Goal: Transaction & Acquisition: Purchase product/service

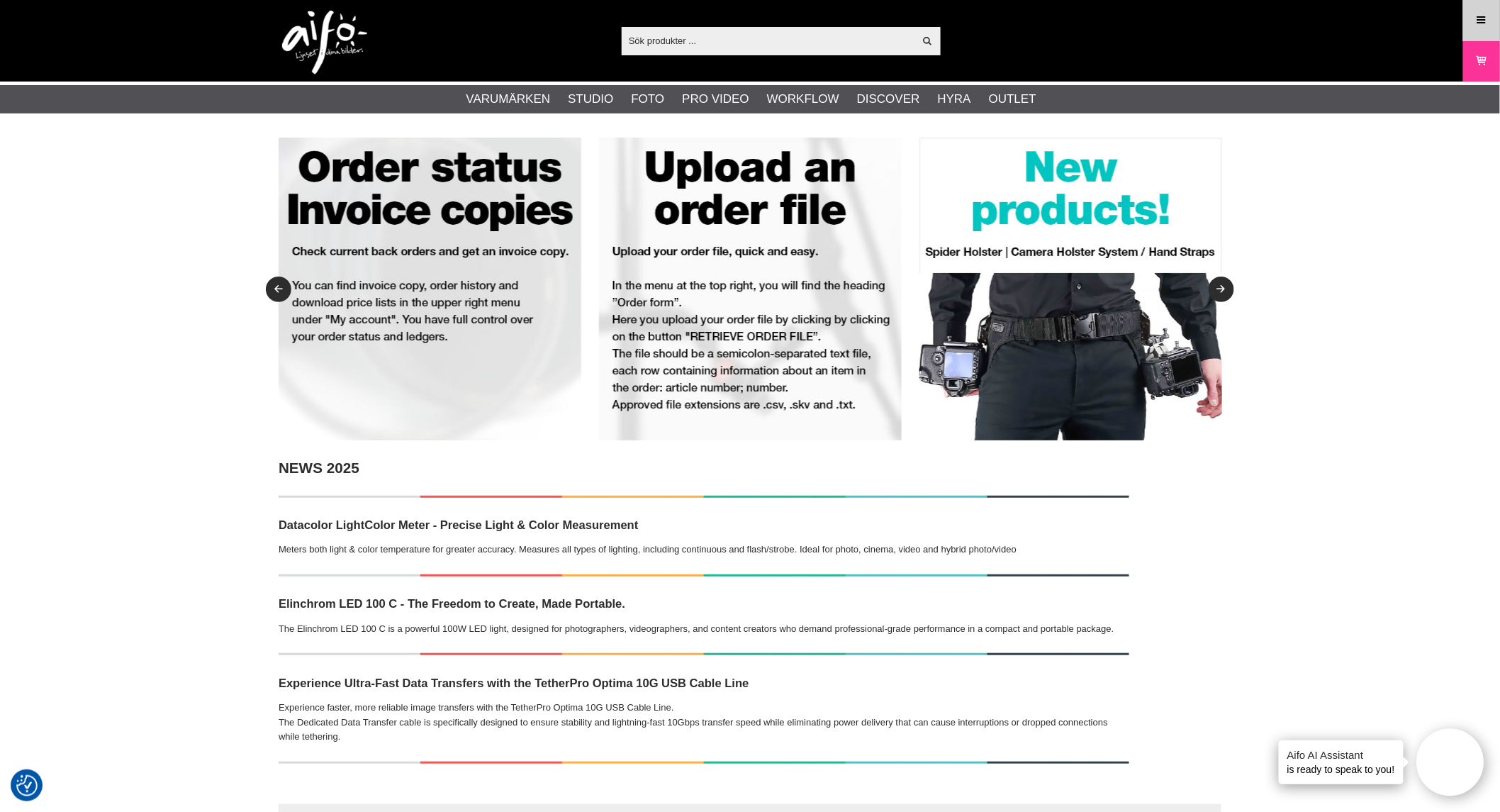
click at [1479, 24] on icon at bounding box center [1482, 20] width 13 height 15
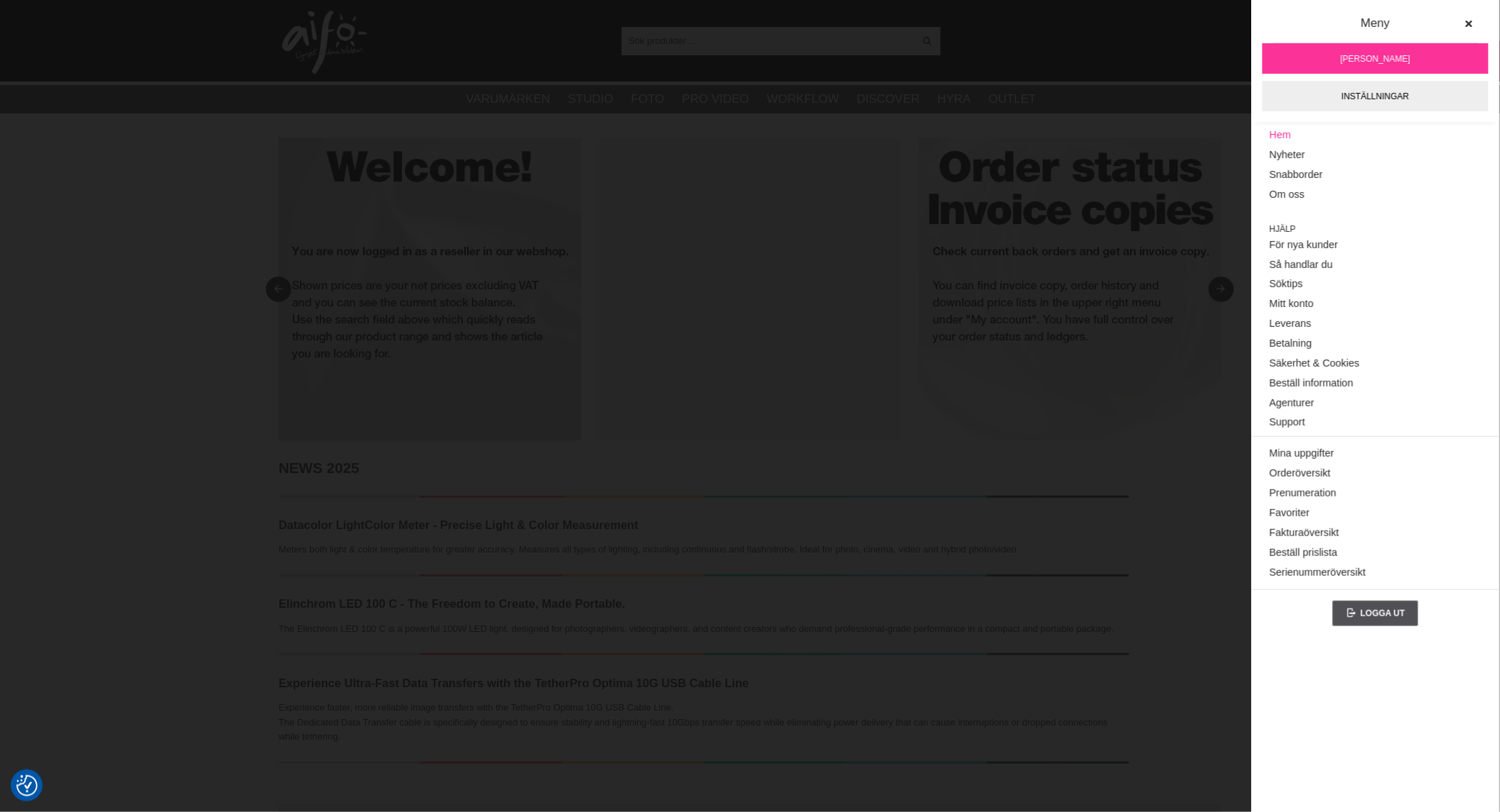
click at [1288, 136] on link "Hem" at bounding box center [1375, 136] width 212 height 20
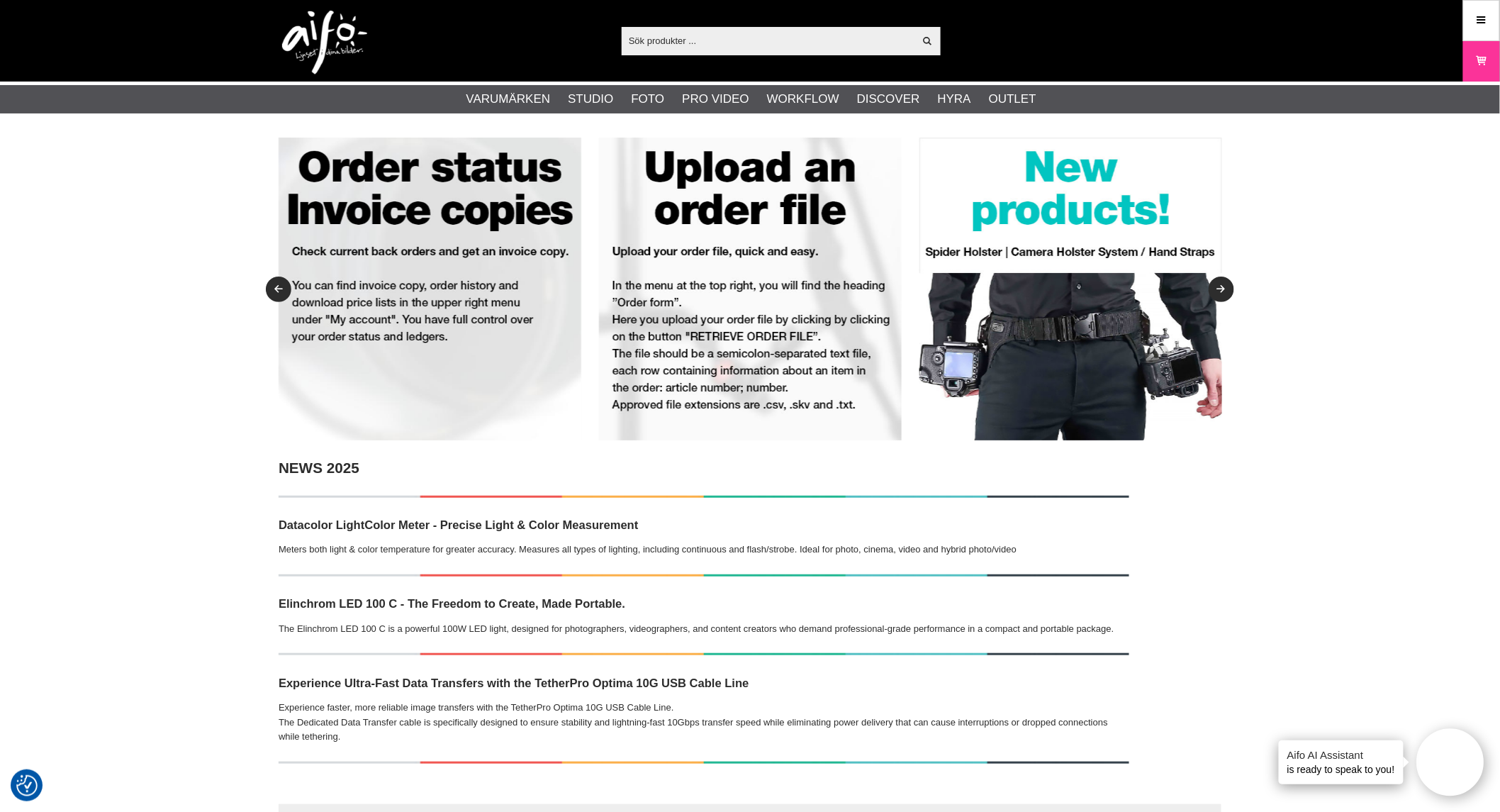
click at [682, 47] on input "text" at bounding box center [768, 40] width 292 height 21
click at [309, 50] on img at bounding box center [325, 43] width 85 height 63
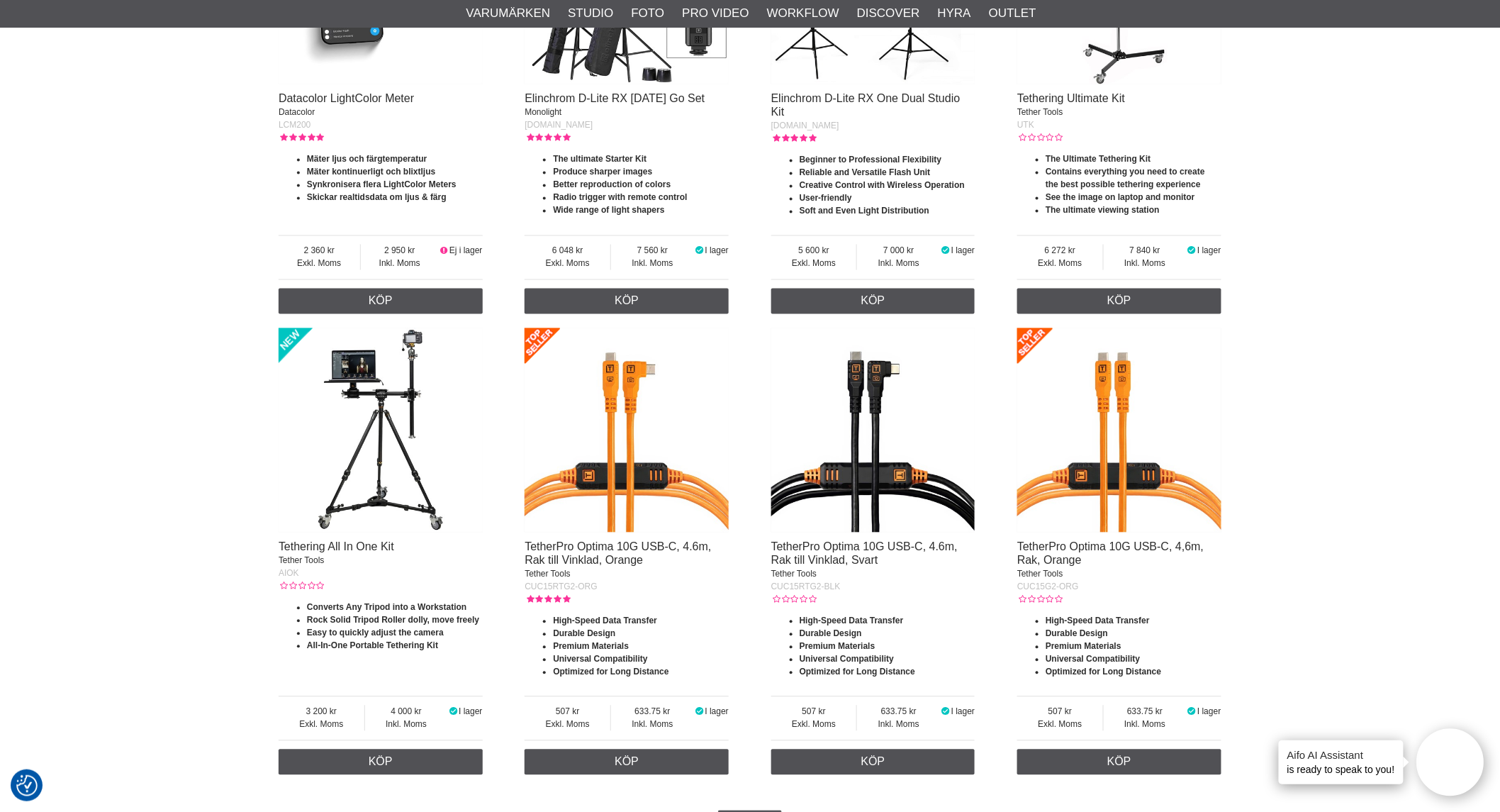
scroll to position [3308, 0]
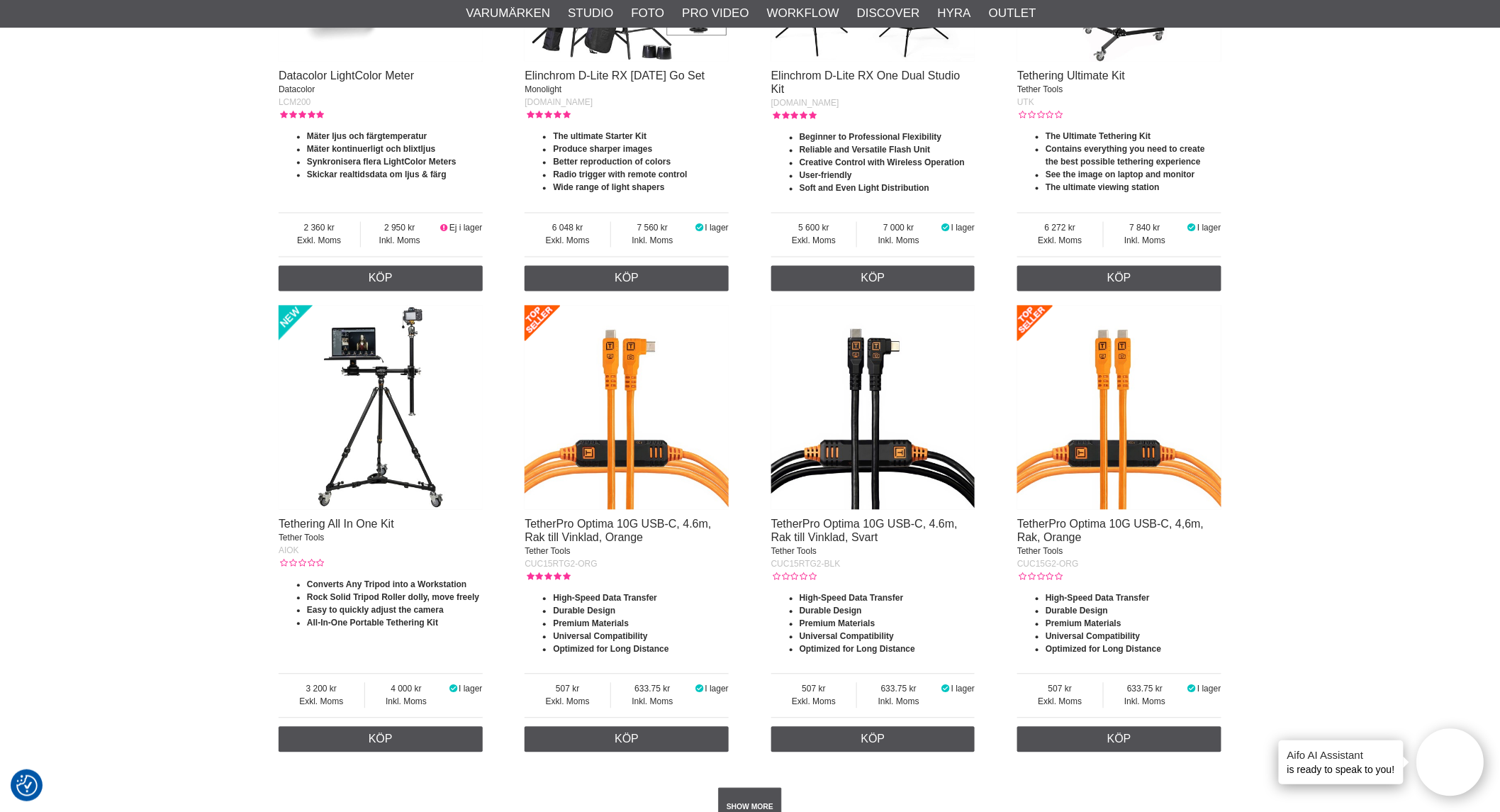
click at [372, 378] on img at bounding box center [381, 408] width 205 height 205
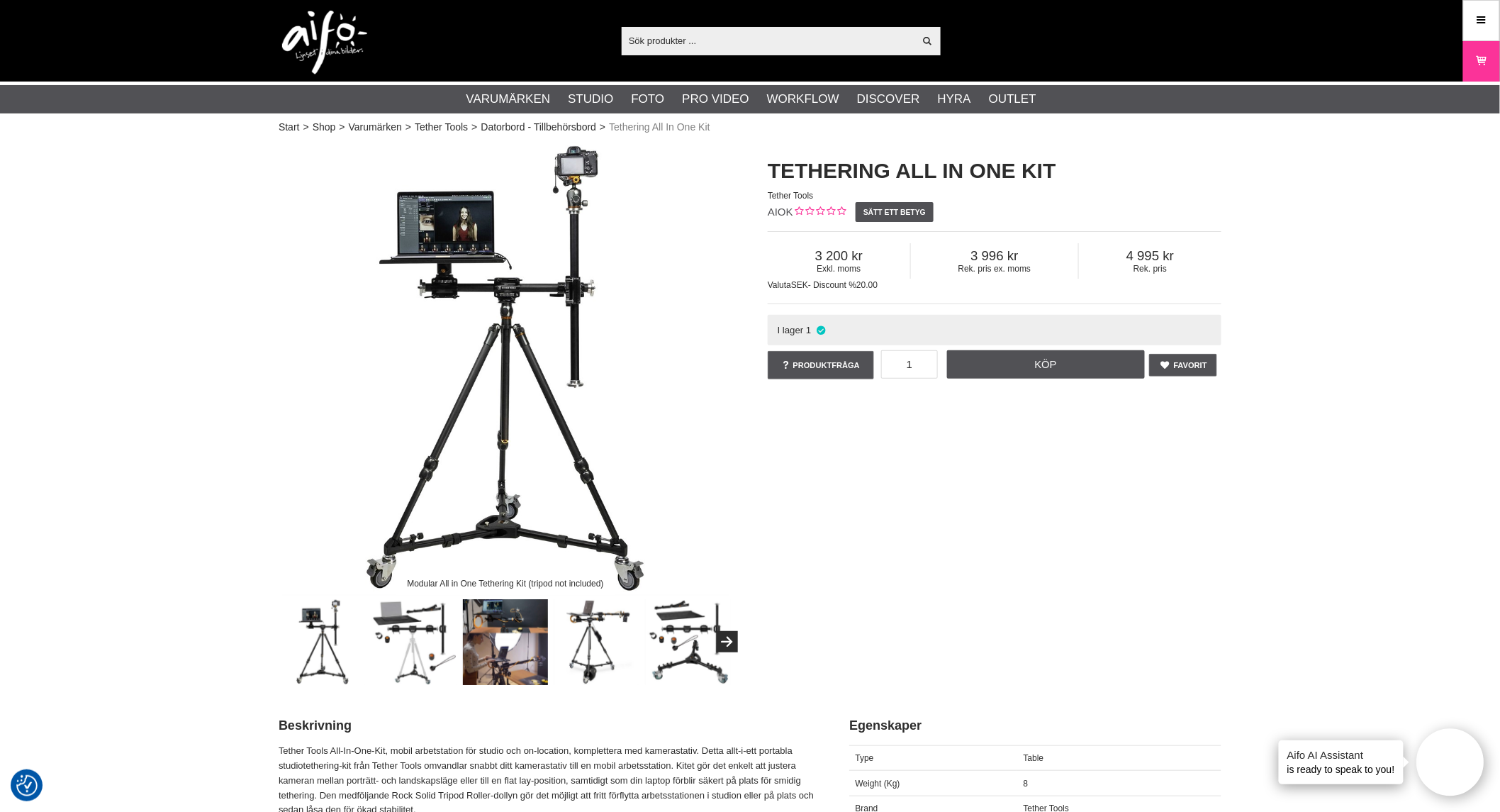
click at [499, 616] on img at bounding box center [505, 642] width 86 height 86
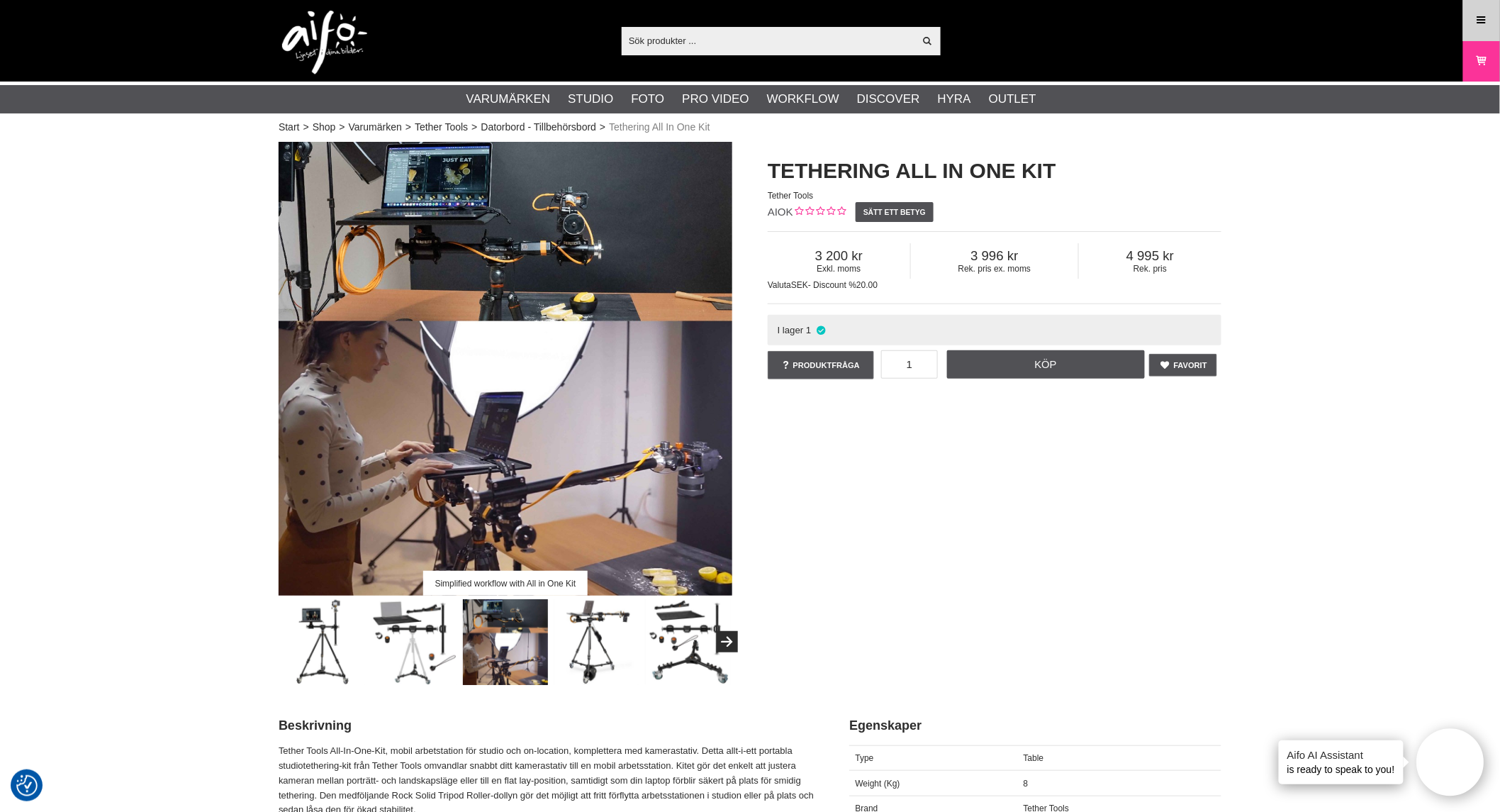
click at [1482, 24] on icon at bounding box center [1482, 20] width 13 height 15
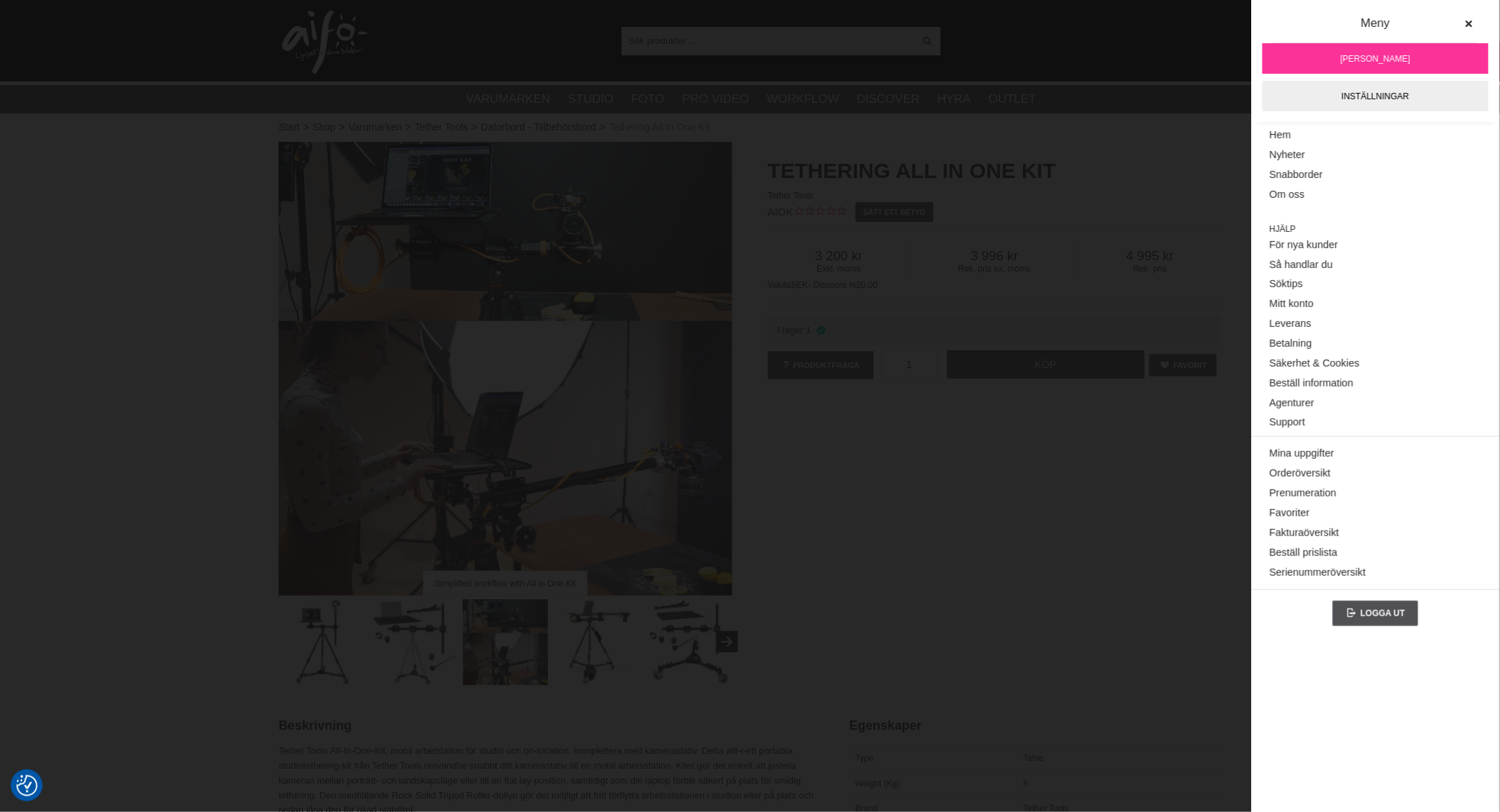
click at [1379, 57] on span "[PERSON_NAME]" at bounding box center [1376, 59] width 71 height 13
click at [1175, 66] on div "Visa alla Artiklar Kategorier av artiklar Din sökning på gav inga träffar. Var …" at bounding box center [750, 41] width 964 height 81
click at [1120, 54] on div "Visa alla Artiklar Kategorier av artiklar Din sökning på gav inga träffar. Var …" at bounding box center [750, 41] width 964 height 81
drag, startPoint x: 1107, startPoint y: 57, endPoint x: 1100, endPoint y: 61, distance: 8.1
click at [1106, 58] on div "Visa alla Artiklar Kategorier av artiklar Din sökning på gav inga träffar. Var …" at bounding box center [750, 41] width 964 height 81
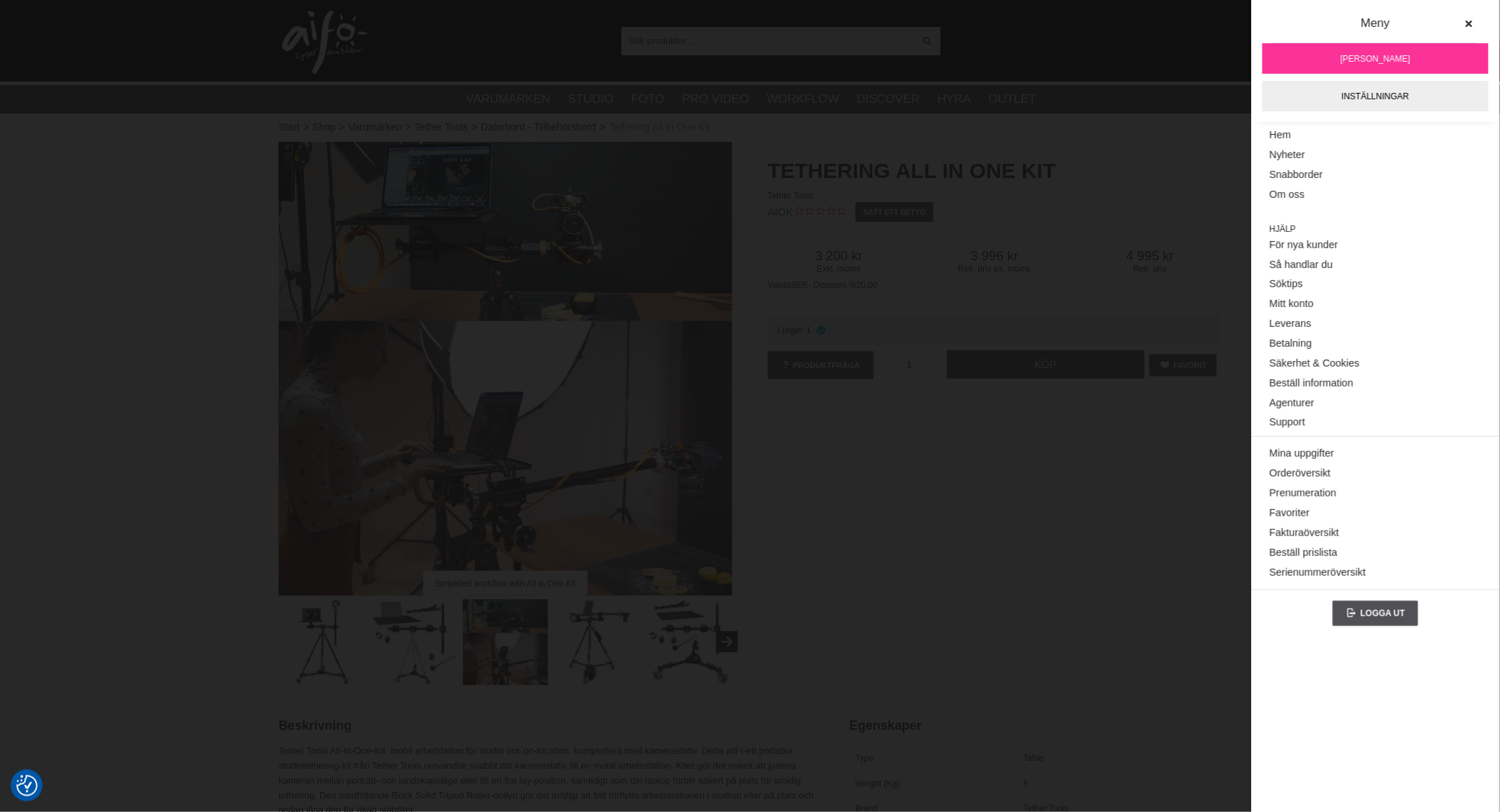
click at [838, 60] on div "Visa alla Artiklar Kategorier av artiklar Din sökning på gav inga träffar. Var …" at bounding box center [750, 41] width 964 height 81
click at [747, 33] on input "text" at bounding box center [768, 40] width 292 height 21
click at [740, 46] on input "text" at bounding box center [768, 40] width 292 height 21
click at [1374, 695] on div "Meny Samuel Jonsson Inställningar Meny Hem Nyheter Snabborder Om oss Hjälp För …" at bounding box center [1375, 406] width 247 height 812
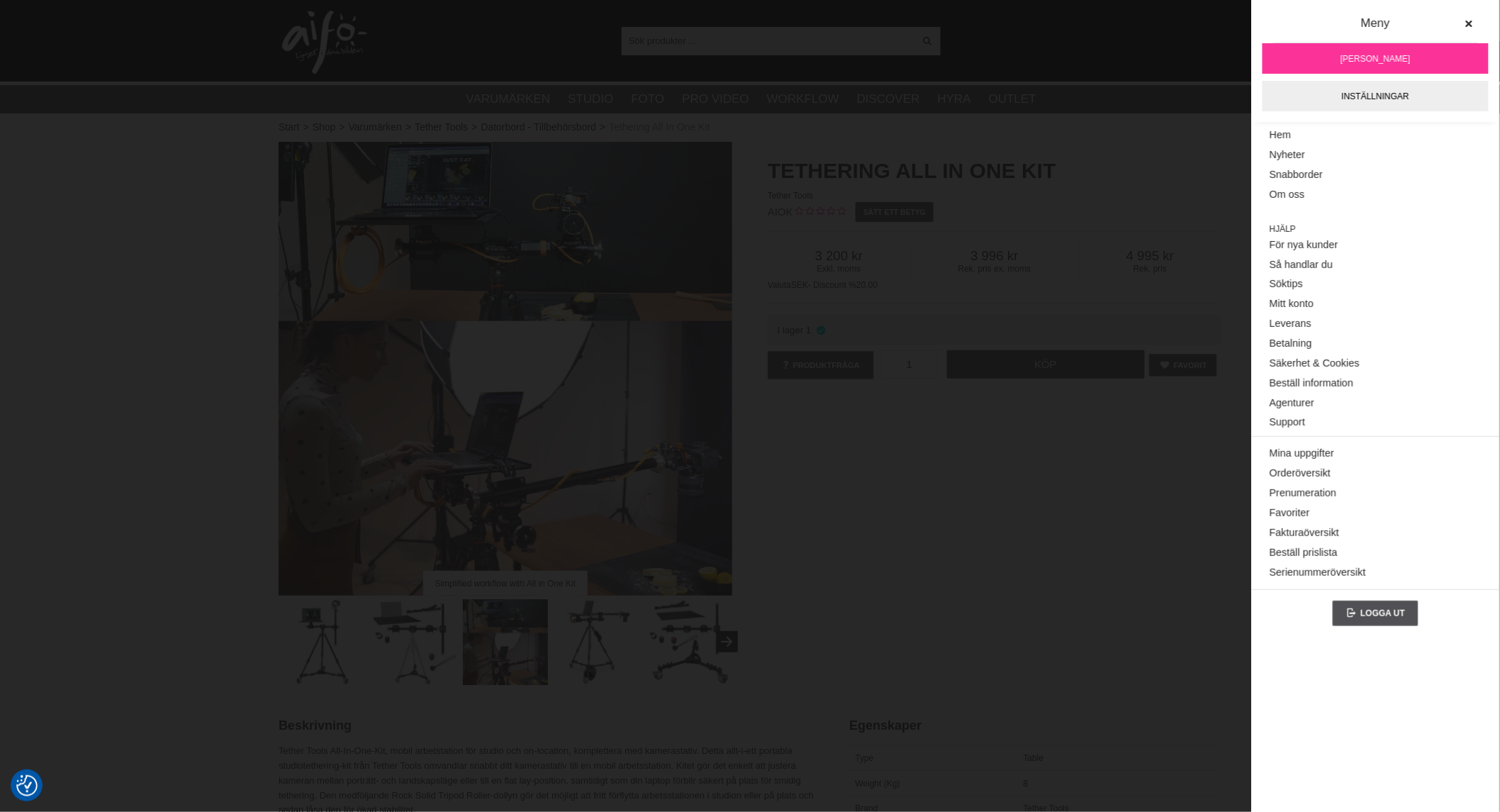
drag, startPoint x: 61, startPoint y: 359, endPoint x: 82, endPoint y: 306, distance: 57.0
drag, startPoint x: 113, startPoint y: 146, endPoint x: 126, endPoint y: 146, distance: 13.0
drag, startPoint x: 719, startPoint y: 8, endPoint x: 845, endPoint y: 40, distance: 130.0
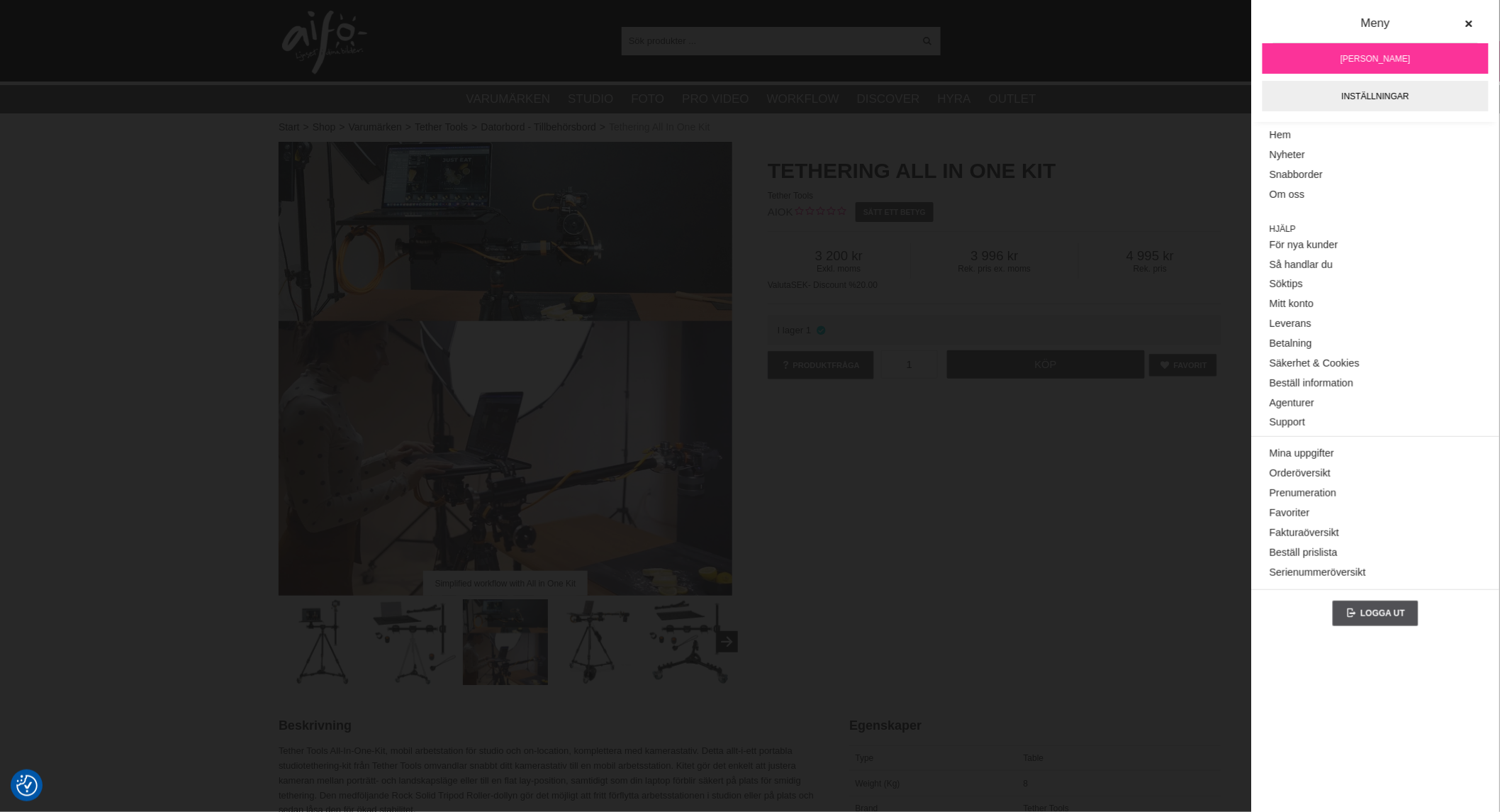
click at [785, 37] on div "Visa alla Artiklar Kategorier av artiklar Din sökning på gav inga träffar. Var …" at bounding box center [750, 41] width 964 height 81
drag, startPoint x: 893, startPoint y: 34, endPoint x: 910, endPoint y: 46, distance: 20.8
click at [897, 38] on input "text" at bounding box center [768, 40] width 292 height 21
click at [916, 46] on div "Visa alla" at bounding box center [781, 41] width 319 height 28
drag, startPoint x: 1038, startPoint y: 24, endPoint x: 1209, endPoint y: 26, distance: 171.0
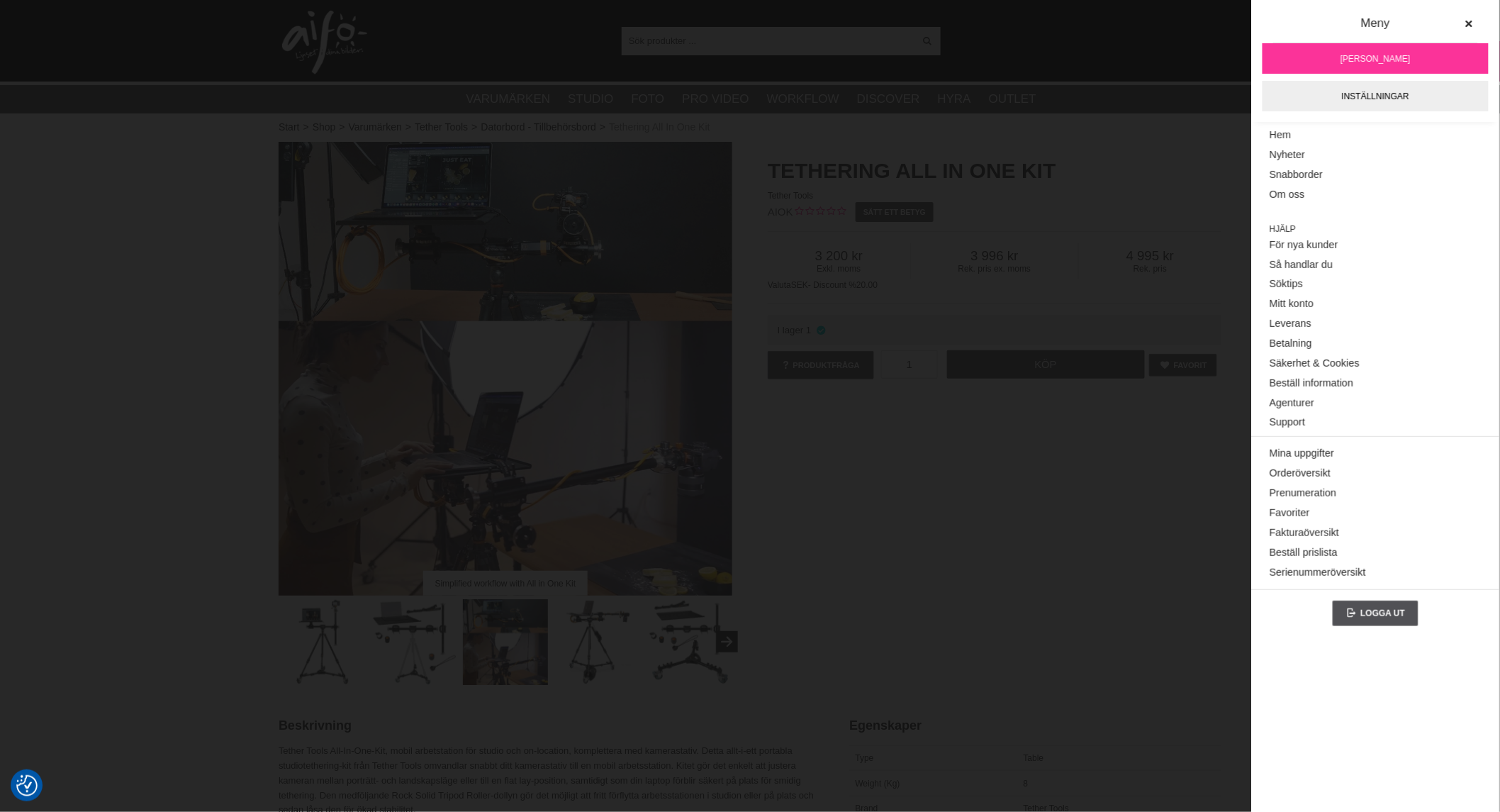
click at [1067, 33] on div "Visa alla Artiklar Kategorier av artiklar Din sökning på gav inga träffar. Var …" at bounding box center [750, 41] width 964 height 81
click at [1476, 21] on button at bounding box center [1468, 24] width 25 height 25
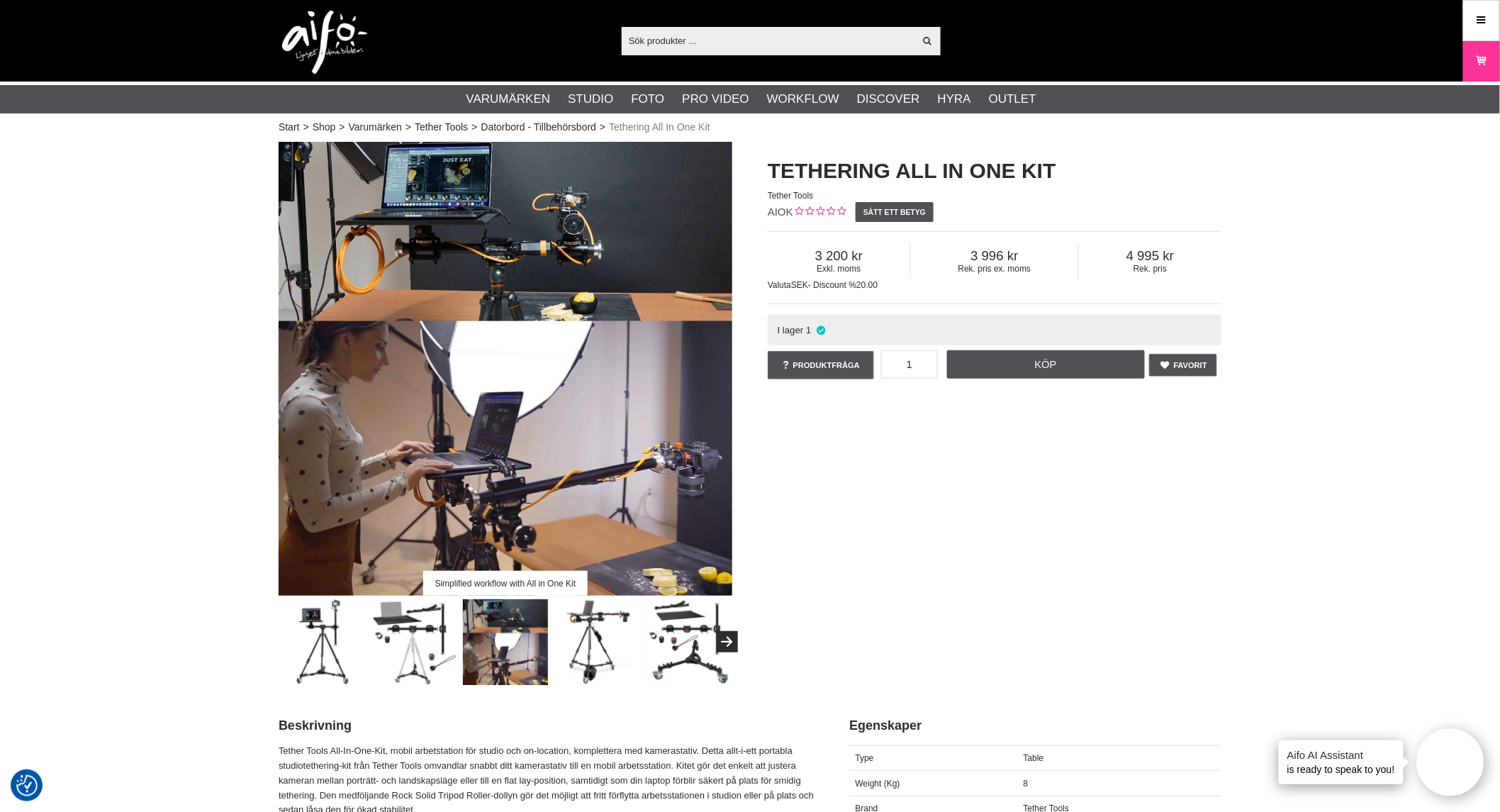
click at [726, 37] on input "text" at bounding box center [768, 40] width 292 height 21
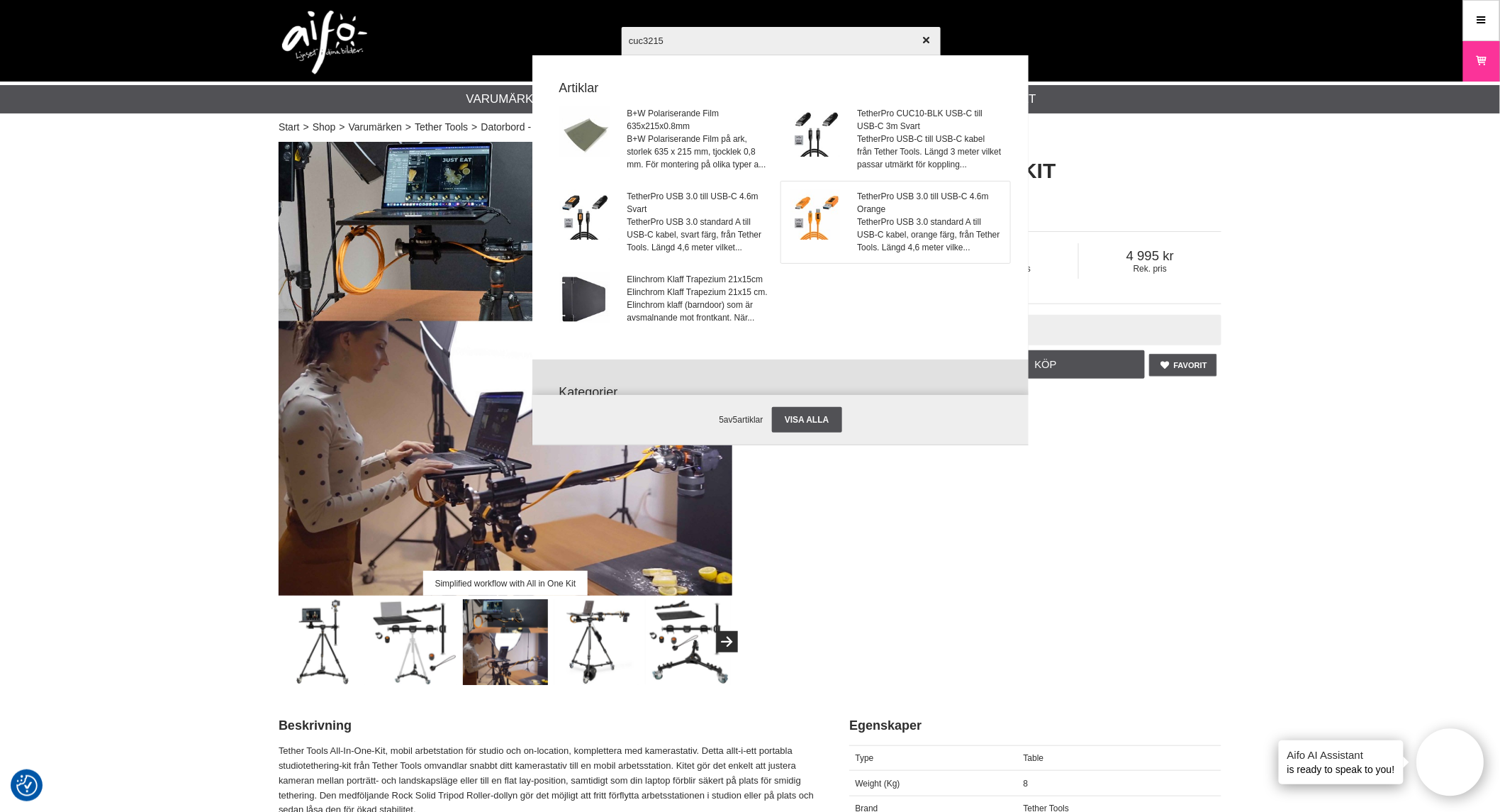
type input "cuc3215"
click at [905, 243] on span "TetherPro USB 3.0 standard A till USB-C kabel, orange färg, från Tether Tools. …" at bounding box center [930, 234] width 144 height 38
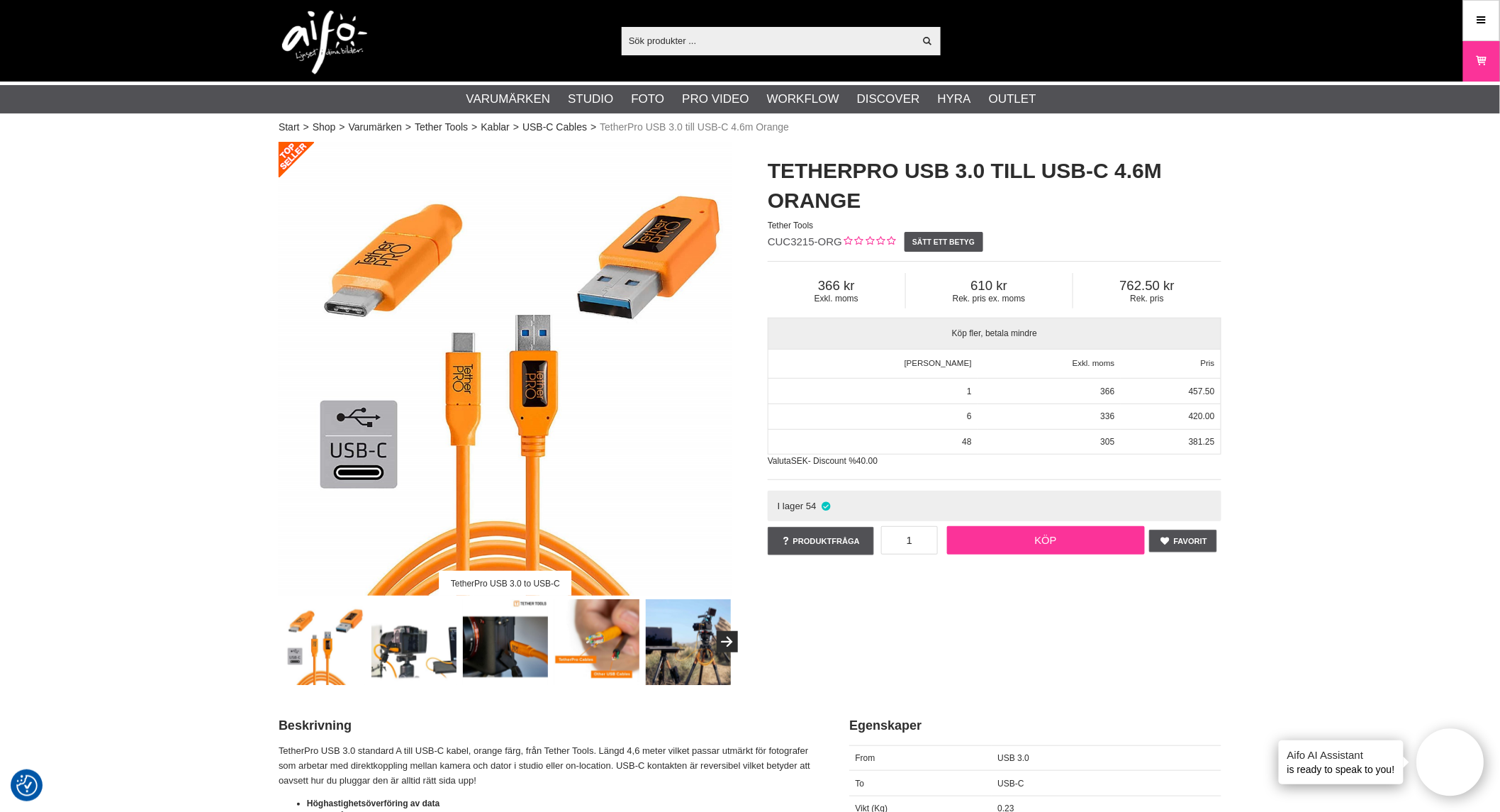
click at [1026, 540] on link "Köp" at bounding box center [1046, 540] width 198 height 28
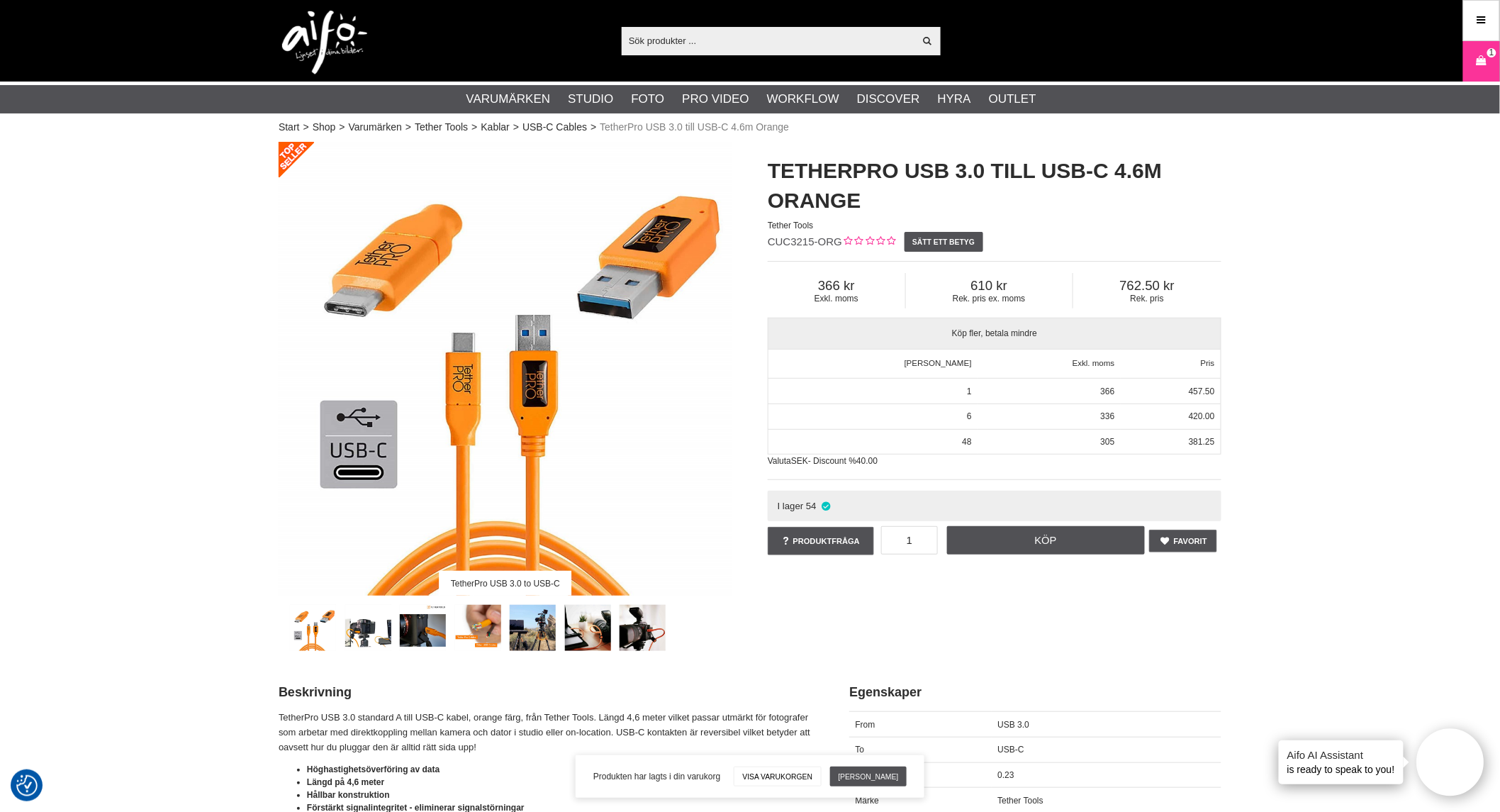
click at [737, 45] on input "text" at bounding box center [768, 40] width 292 height 21
click at [693, 33] on input "text" at bounding box center [768, 40] width 292 height 21
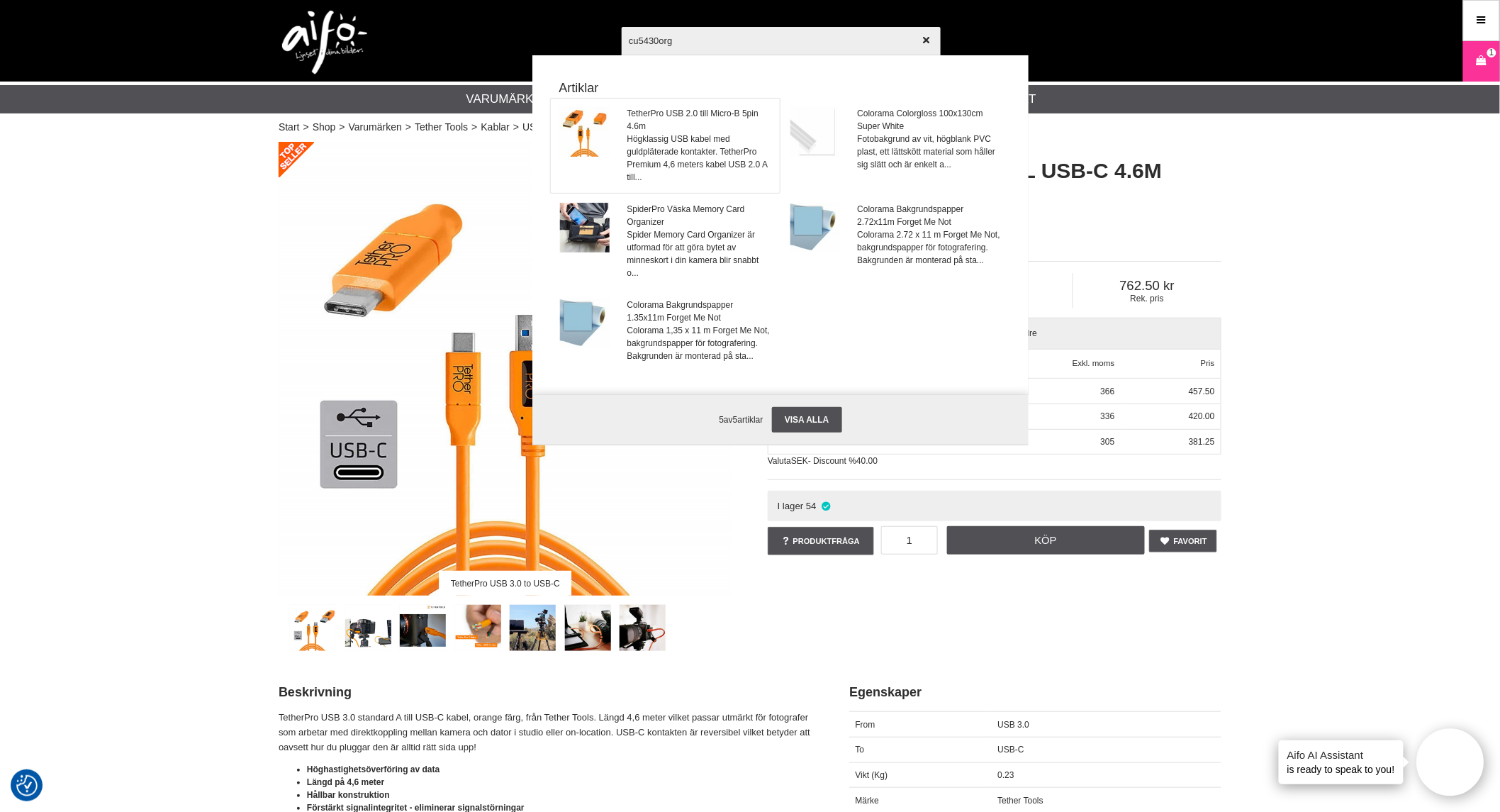
type input "cu5430org"
click at [633, 115] on span "TetherPro USB 2.0 till Micro-B 5pin 4.6m" at bounding box center [699, 119] width 144 height 25
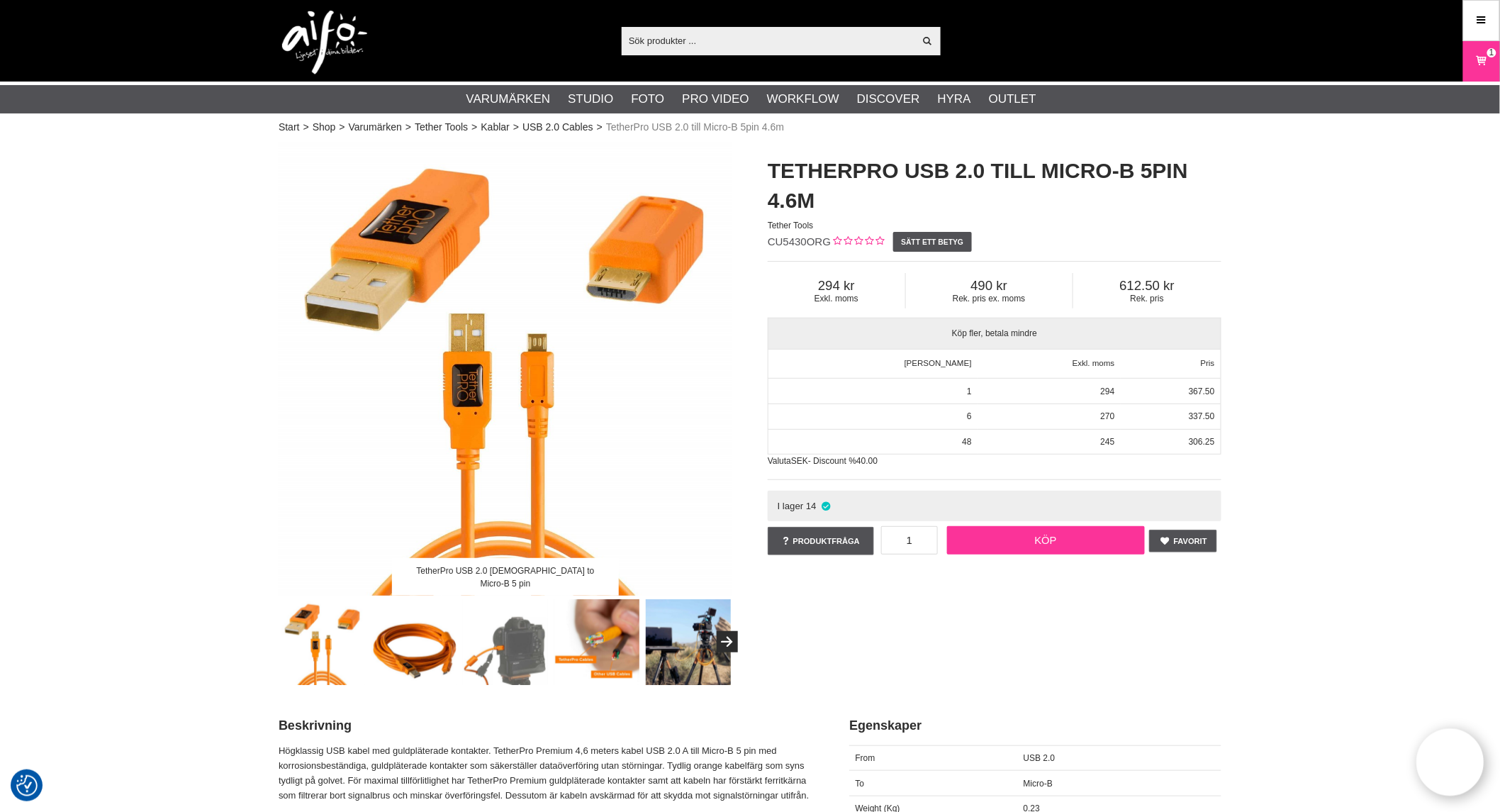
click at [1064, 540] on link "Köp" at bounding box center [1046, 540] width 198 height 28
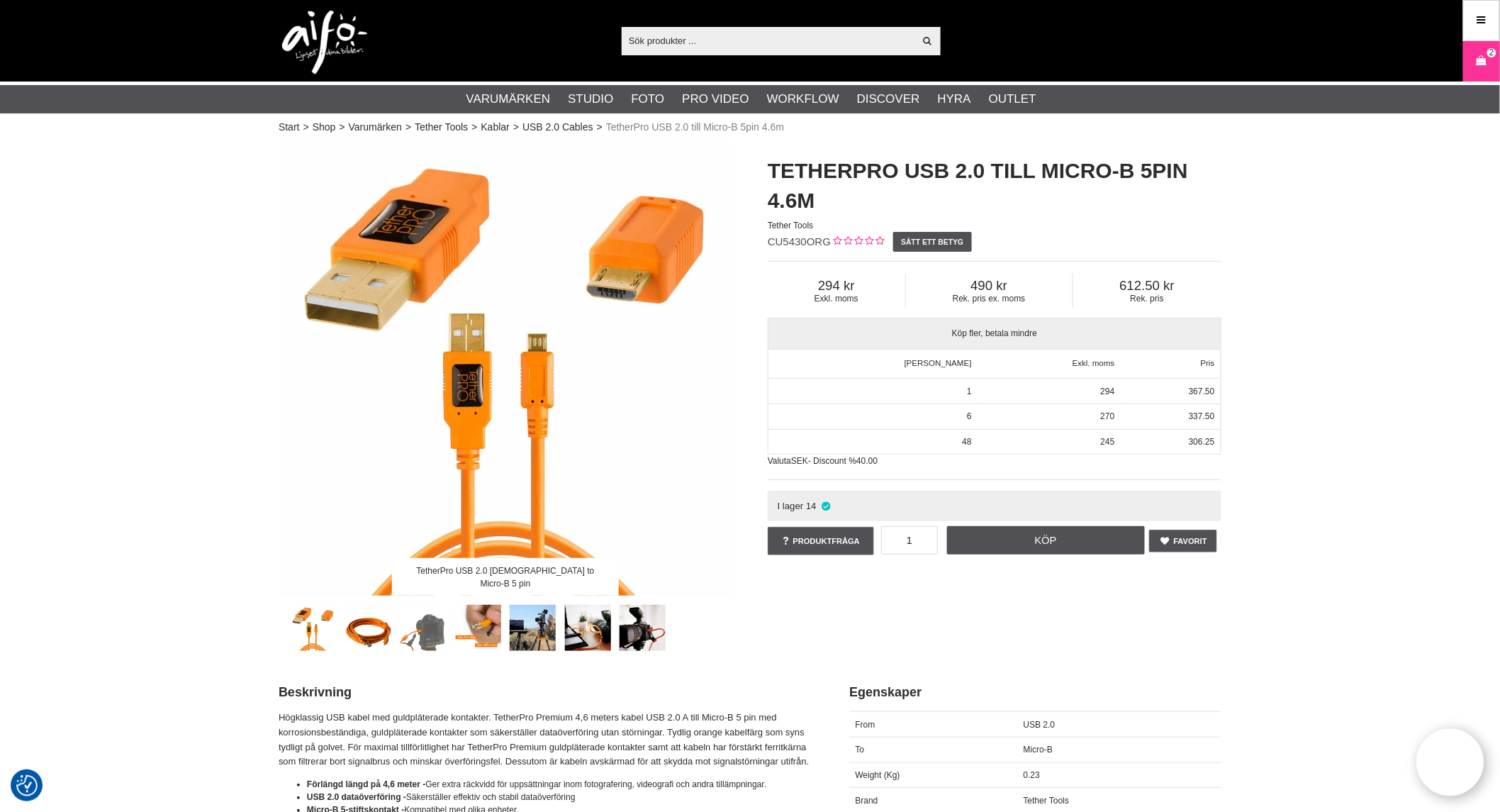
click at [714, 43] on input "text" at bounding box center [768, 40] width 292 height 21
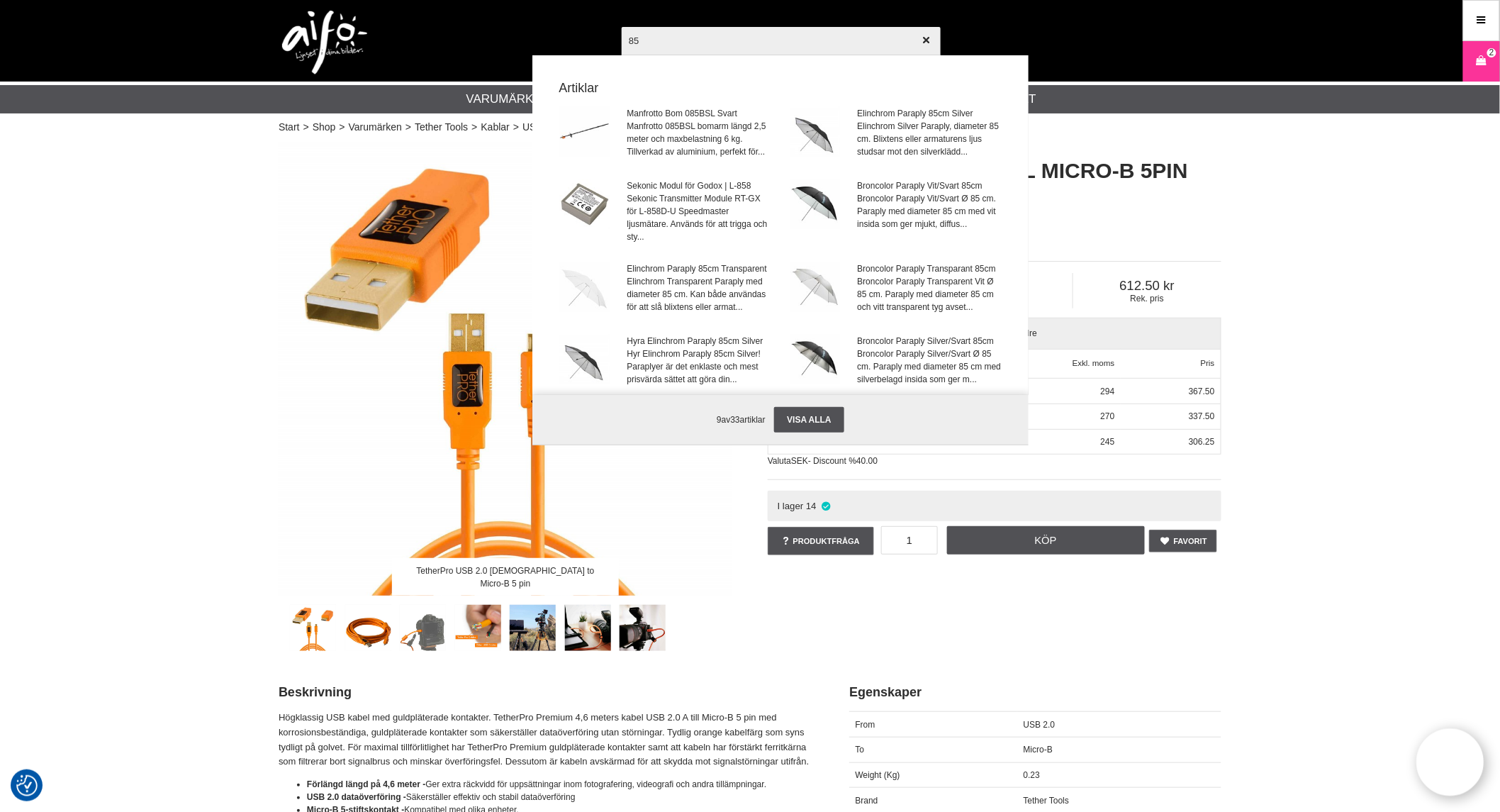
type input "8"
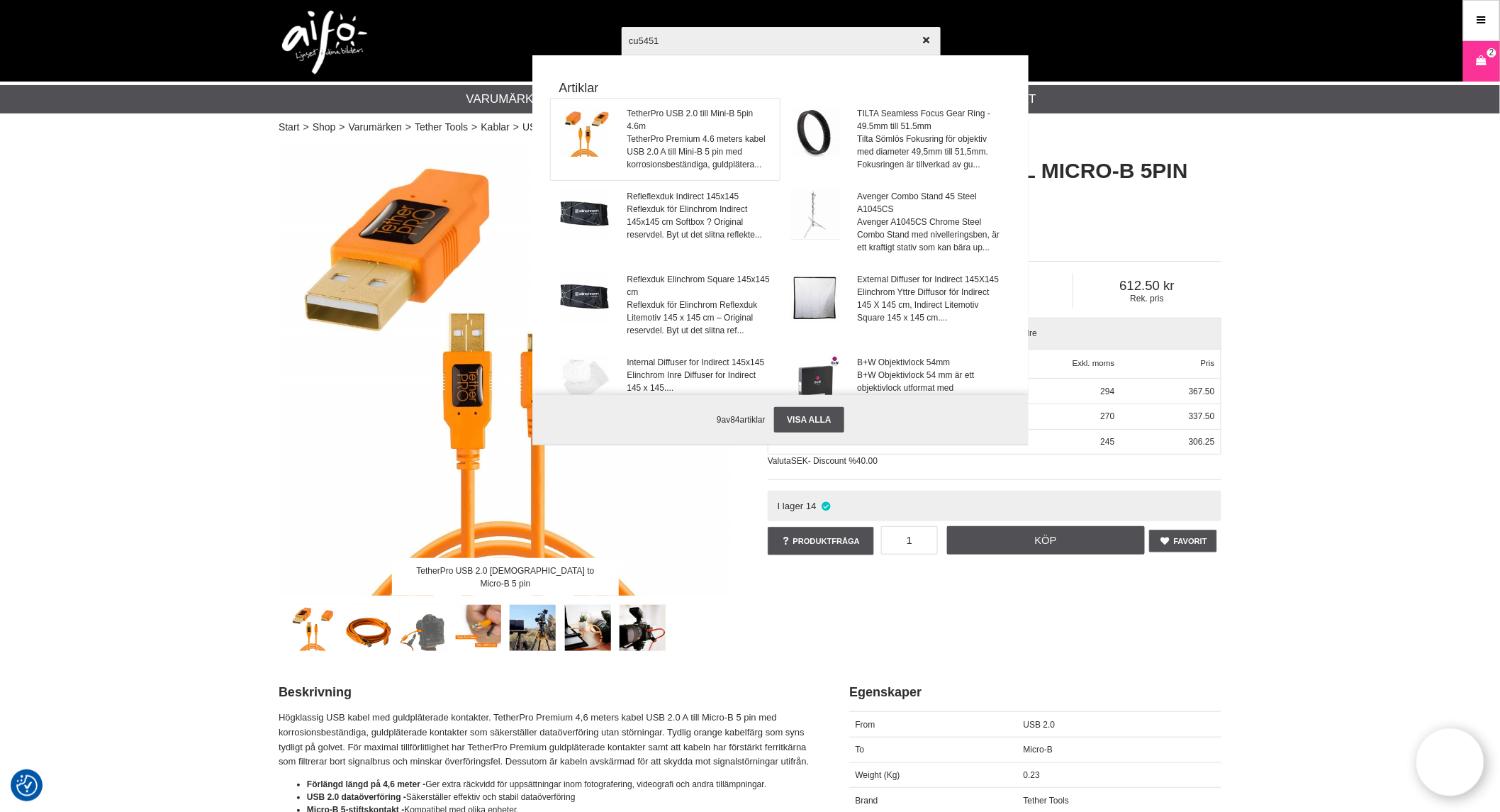
type input "cu5451"
click at [677, 126] on span "TetherPro USB 2.0 till Mini-B 5pin 4.6m" at bounding box center [699, 119] width 144 height 25
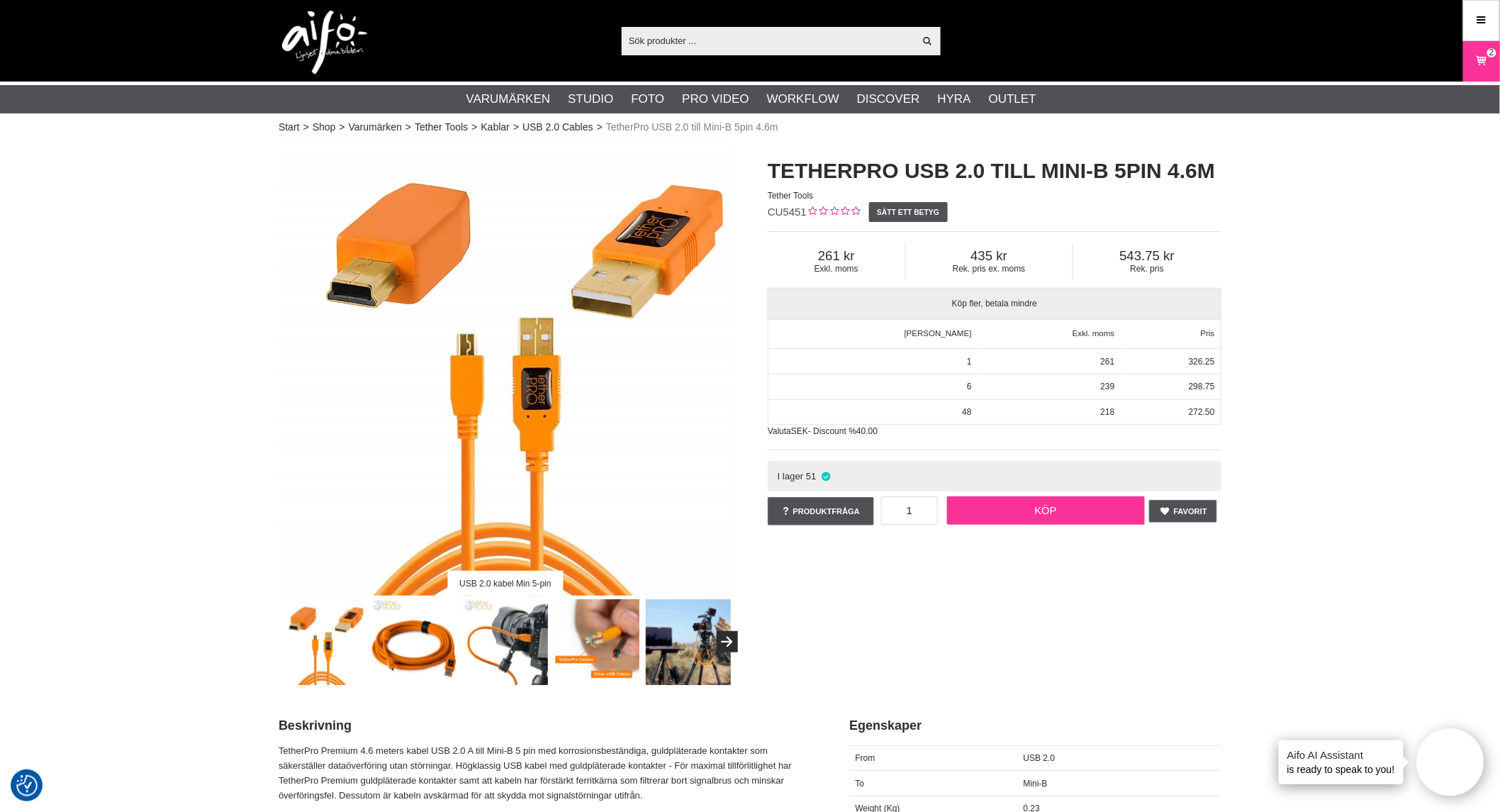
click at [1050, 505] on link "Köp" at bounding box center [1046, 510] width 198 height 28
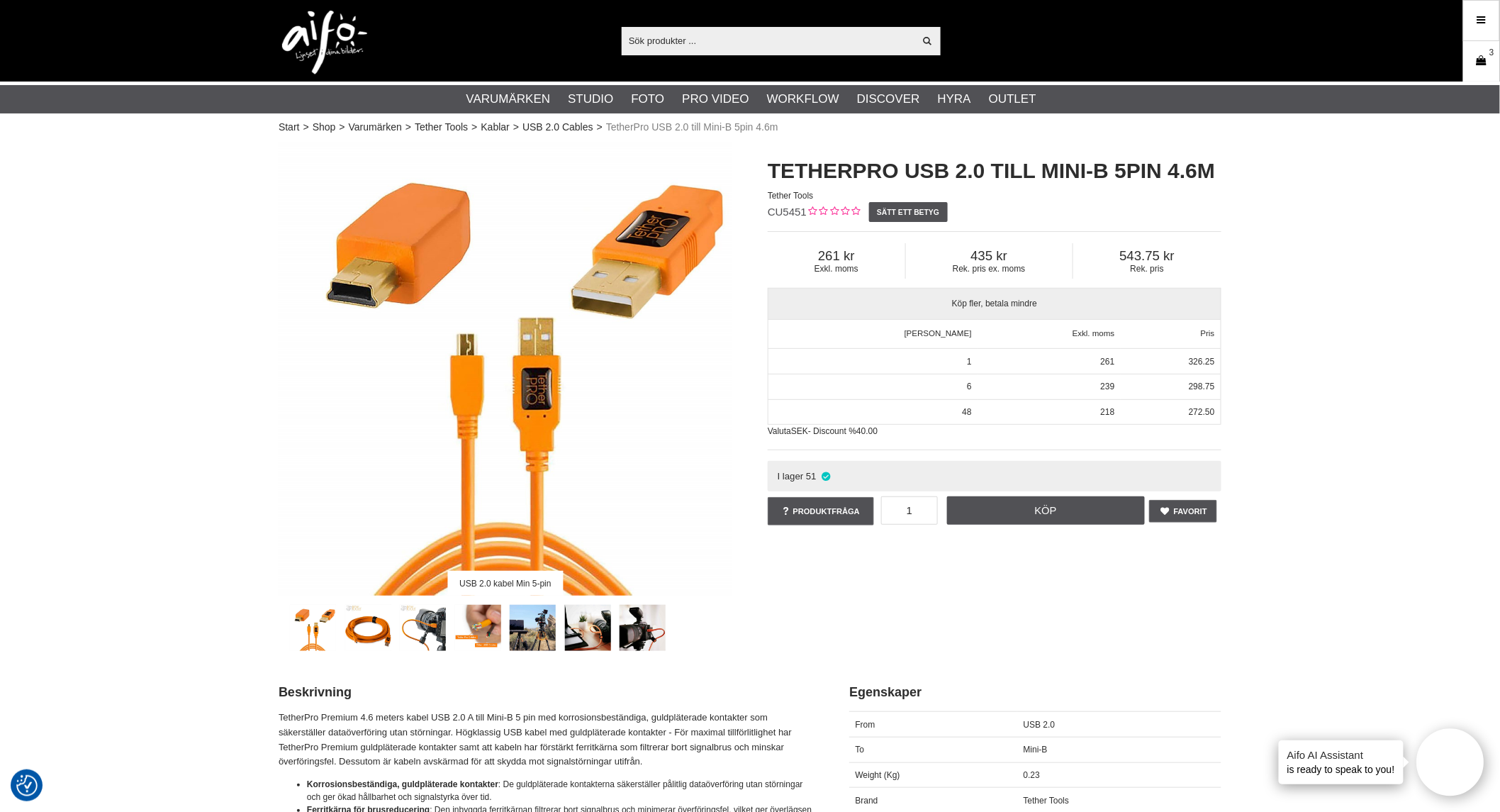
click at [1476, 62] on icon at bounding box center [1482, 61] width 14 height 15
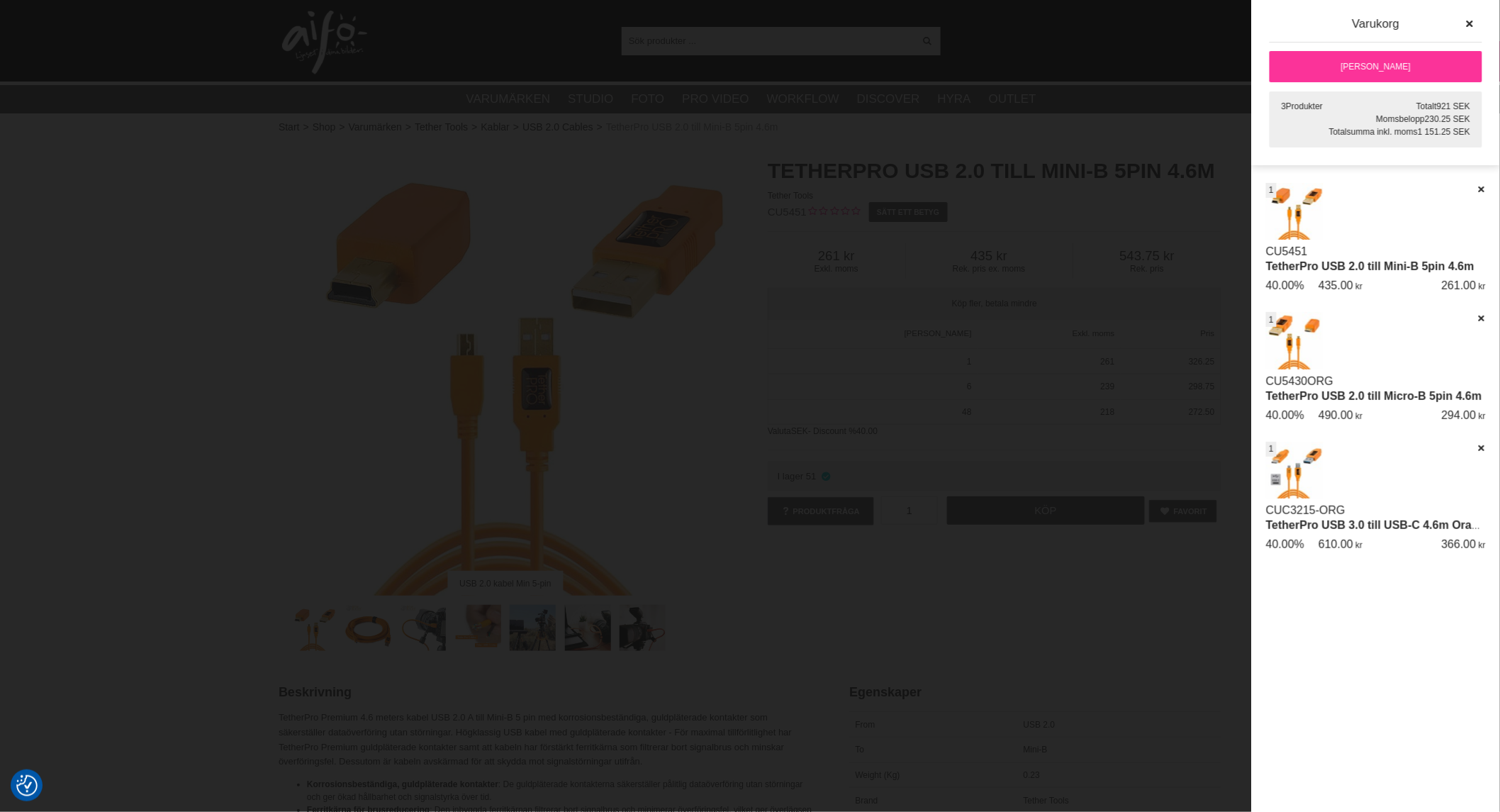
click at [1378, 616] on div "Artikelkod Benämning Antal Pris [GEOGRAPHIC_DATA] Belopp [GEOGRAPHIC_DATA] Datu…" at bounding box center [1376, 497] width 248 height 629
click at [1370, 629] on div "Artikelkod Benämning Antal Pris [GEOGRAPHIC_DATA] Belopp [GEOGRAPHIC_DATA] Datu…" at bounding box center [1376, 497] width 248 height 629
click at [1132, 616] on div at bounding box center [750, 406] width 1500 height 812
